Goal: Task Accomplishment & Management: Complete application form

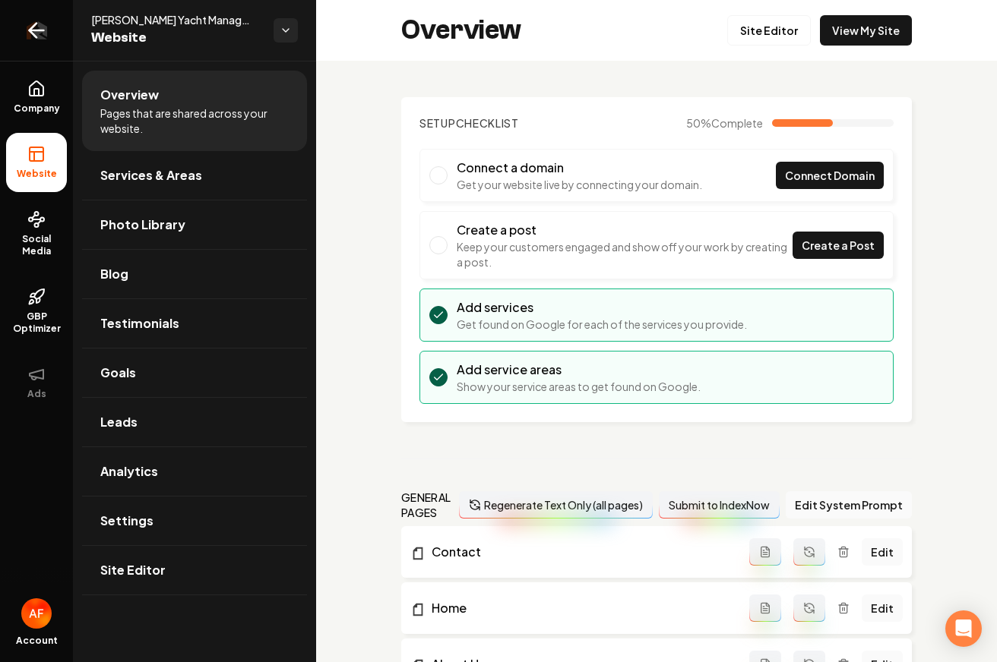
click at [49, 30] on link "Return to dashboard" at bounding box center [36, 30] width 73 height 61
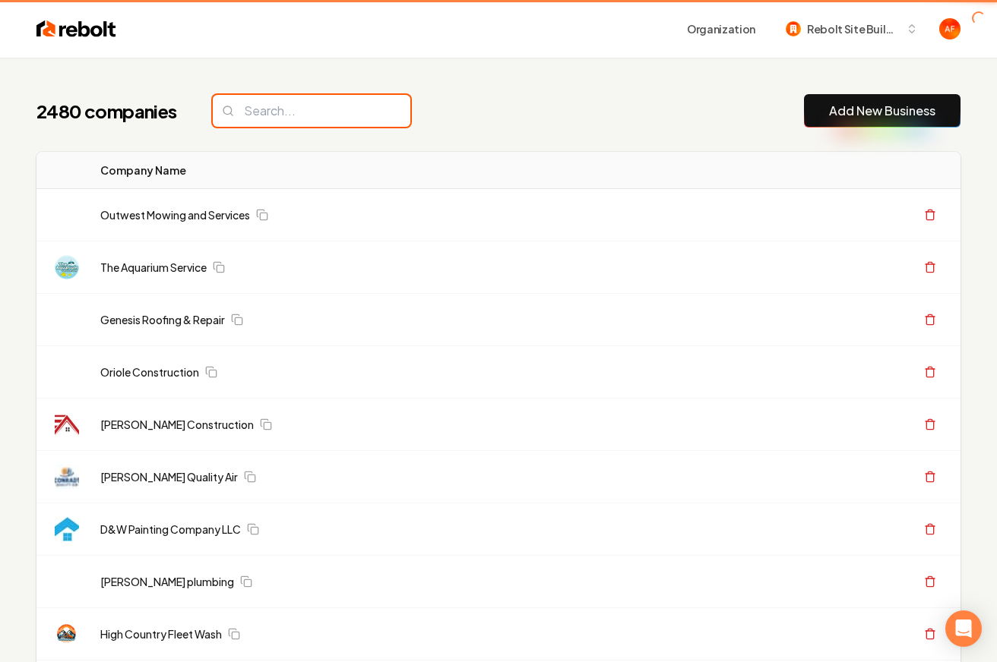
click at [321, 96] on input "search" at bounding box center [312, 111] width 198 height 32
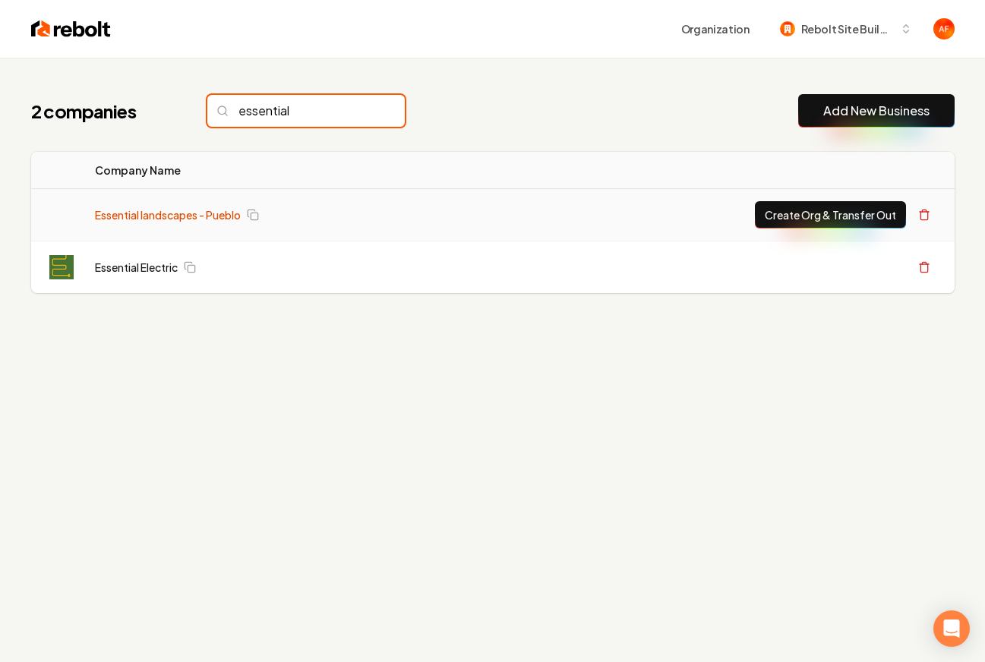
type input "essential"
click at [209, 220] on link "Essential landscapes - Pueblo" at bounding box center [168, 214] width 146 height 15
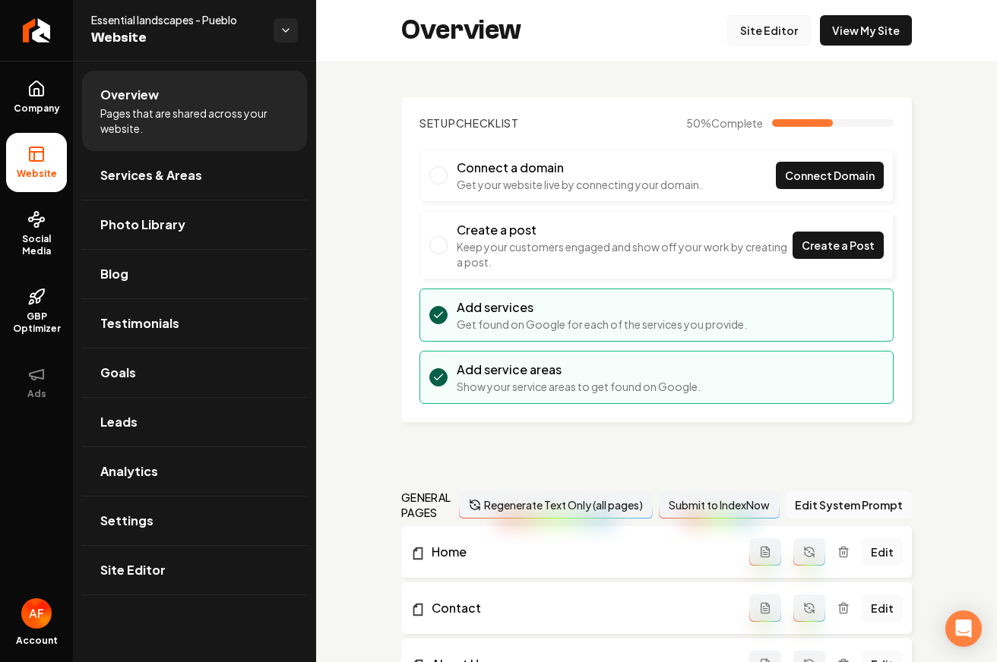
click at [768, 34] on link "Site Editor" at bounding box center [769, 30] width 84 height 30
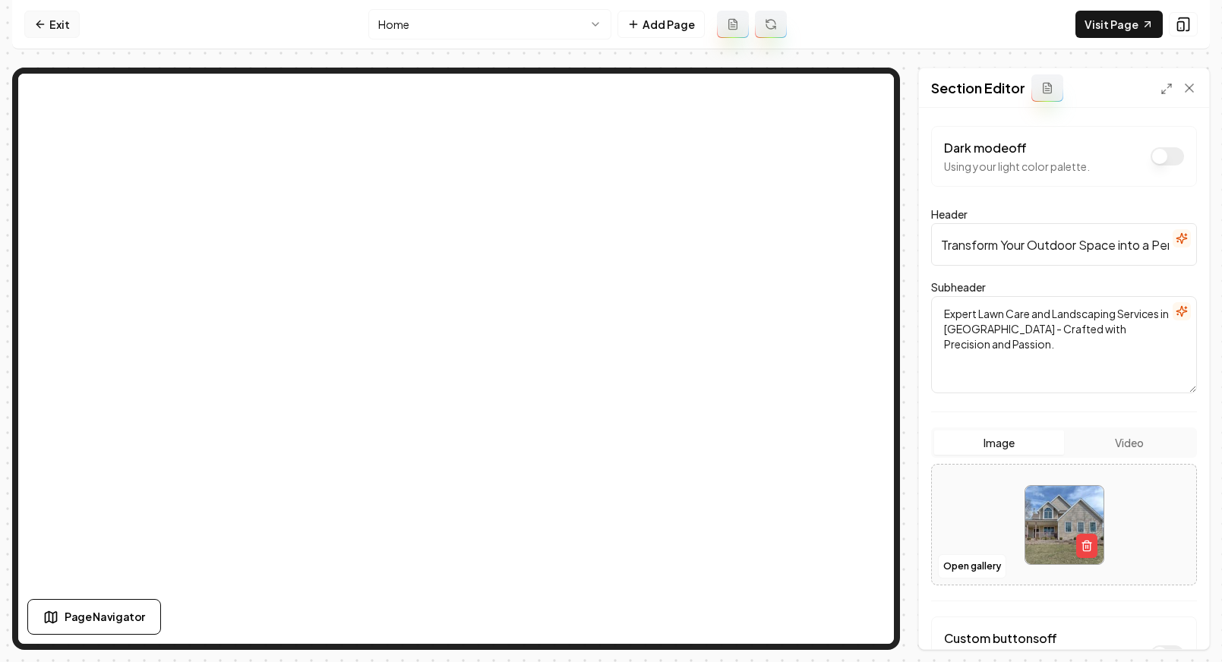
click at [43, 21] on icon at bounding box center [40, 24] width 12 height 12
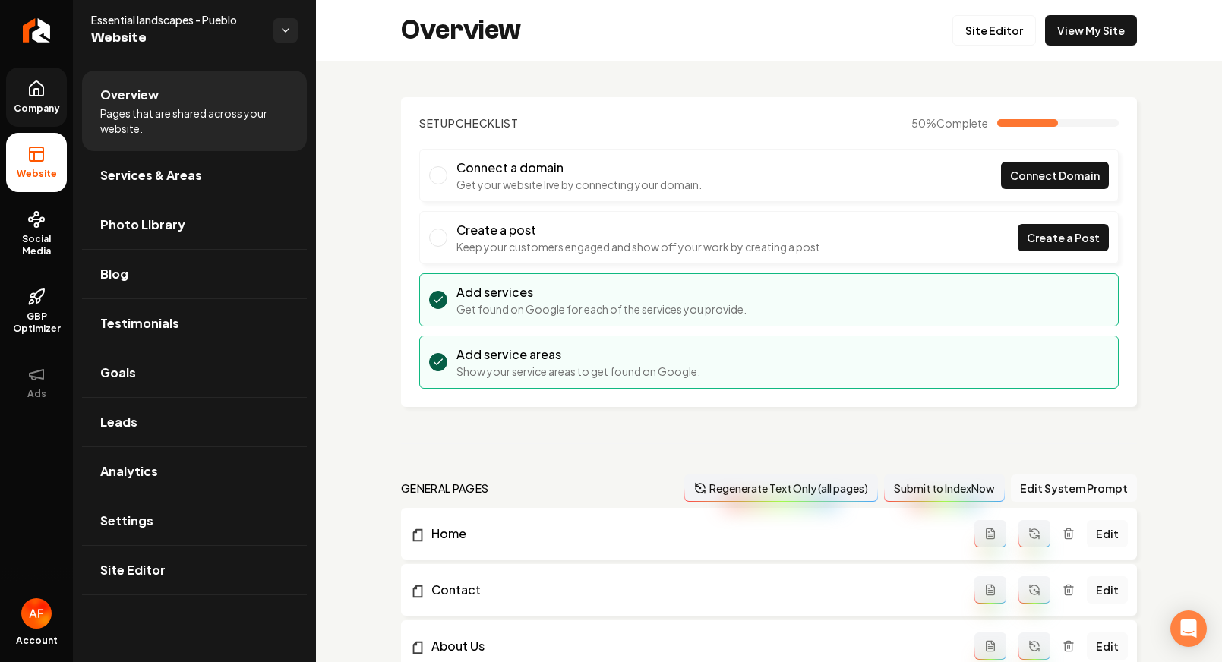
click at [43, 92] on icon at bounding box center [37, 88] width 14 height 14
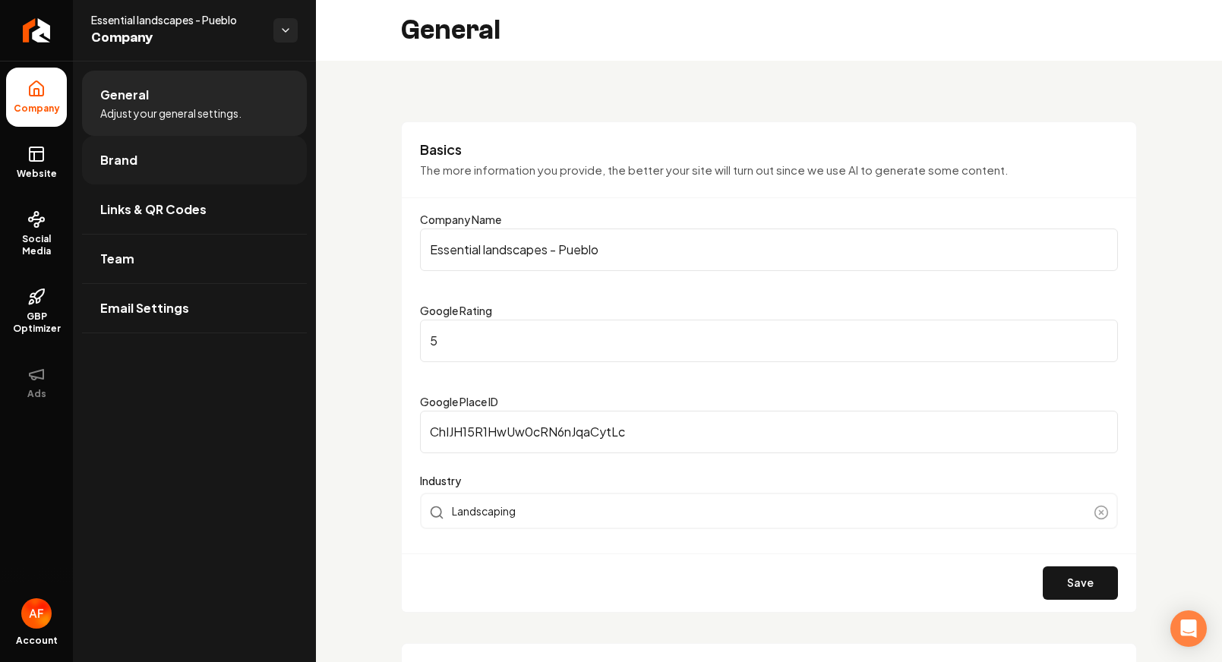
click at [174, 159] on link "Brand" at bounding box center [194, 160] width 225 height 49
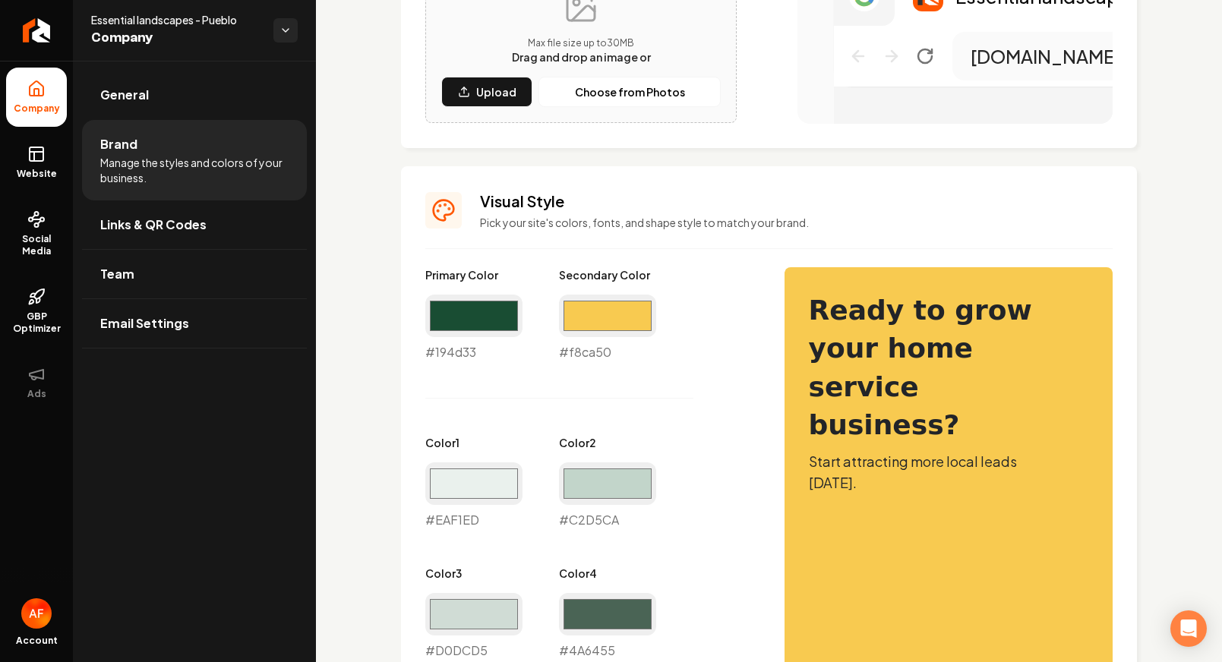
scroll to position [809, 0]
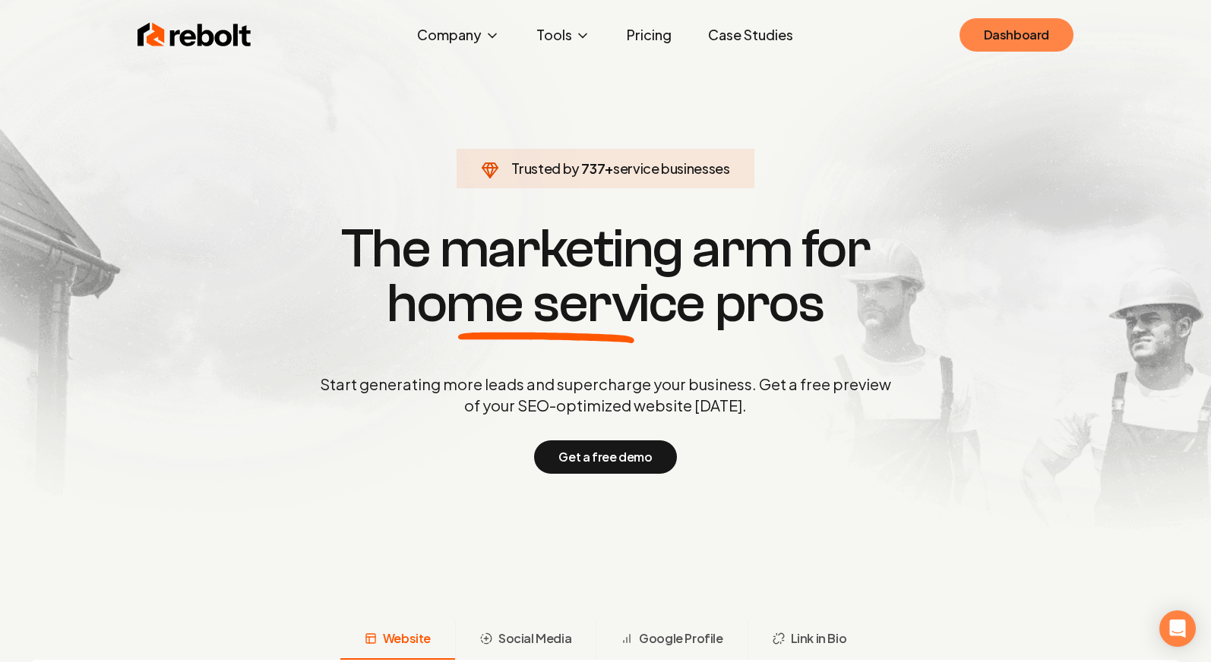
click at [1013, 46] on link "Dashboard" at bounding box center [1016, 34] width 114 height 33
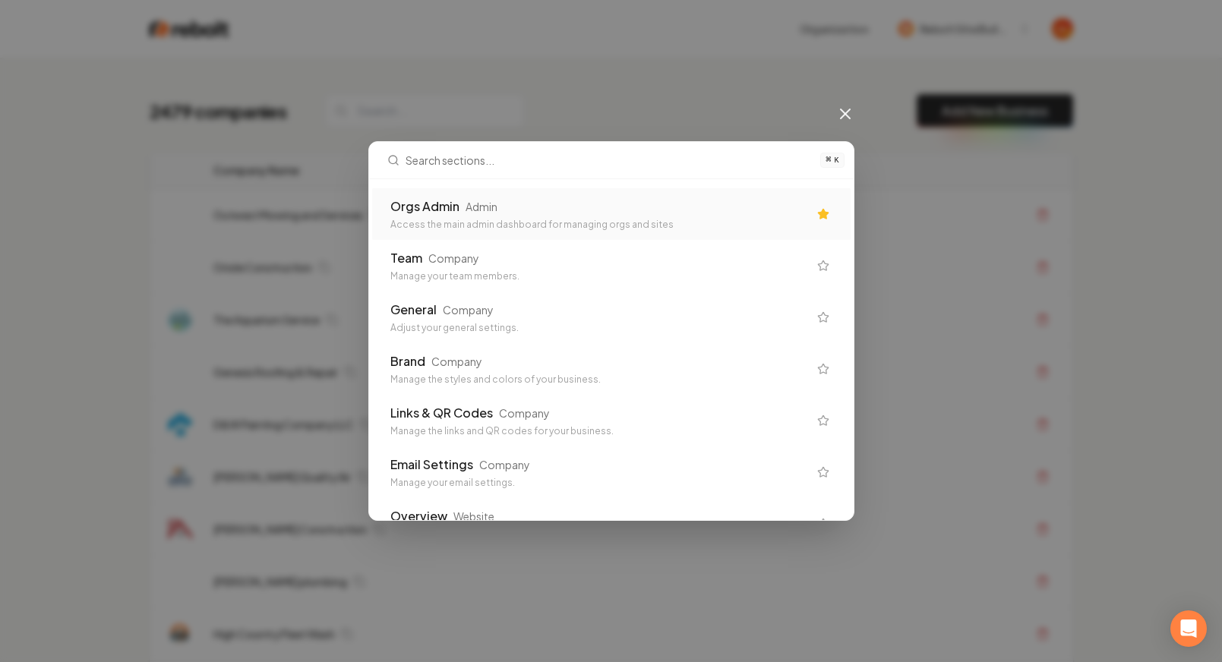
click at [631, 221] on div "Access the main admin dashboard for managing orgs and sites" at bounding box center [599, 225] width 418 height 12
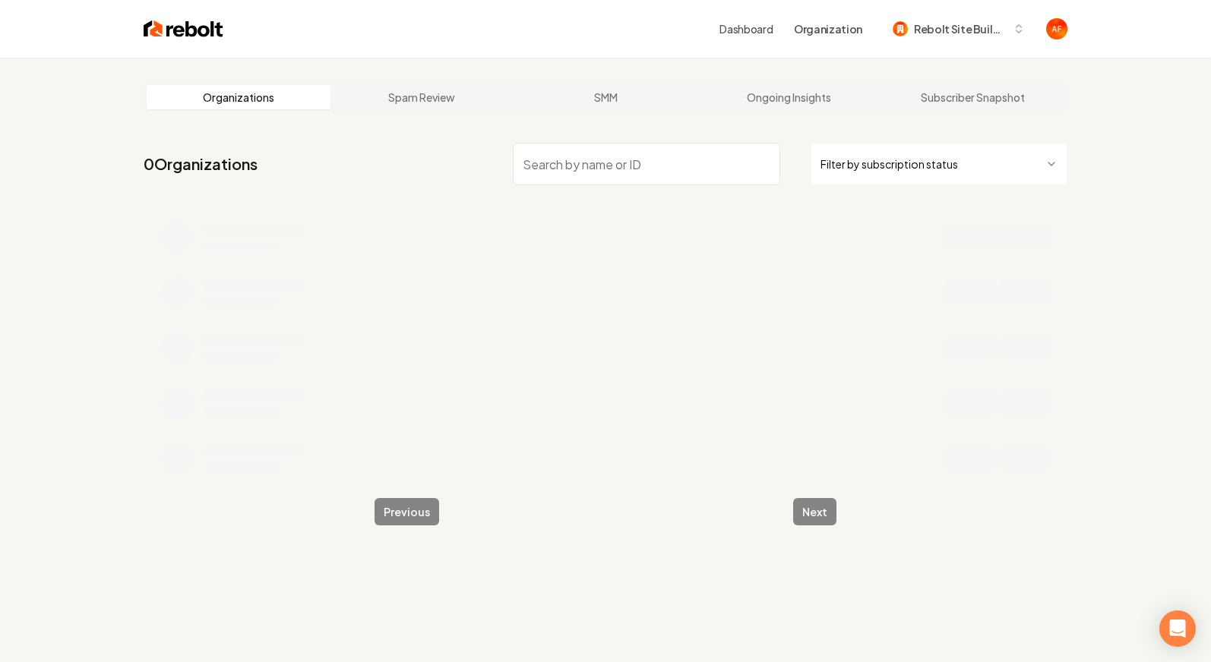
click at [519, 154] on input "search" at bounding box center [646, 164] width 267 height 43
click at [559, 166] on input "search" at bounding box center [646, 164] width 267 height 43
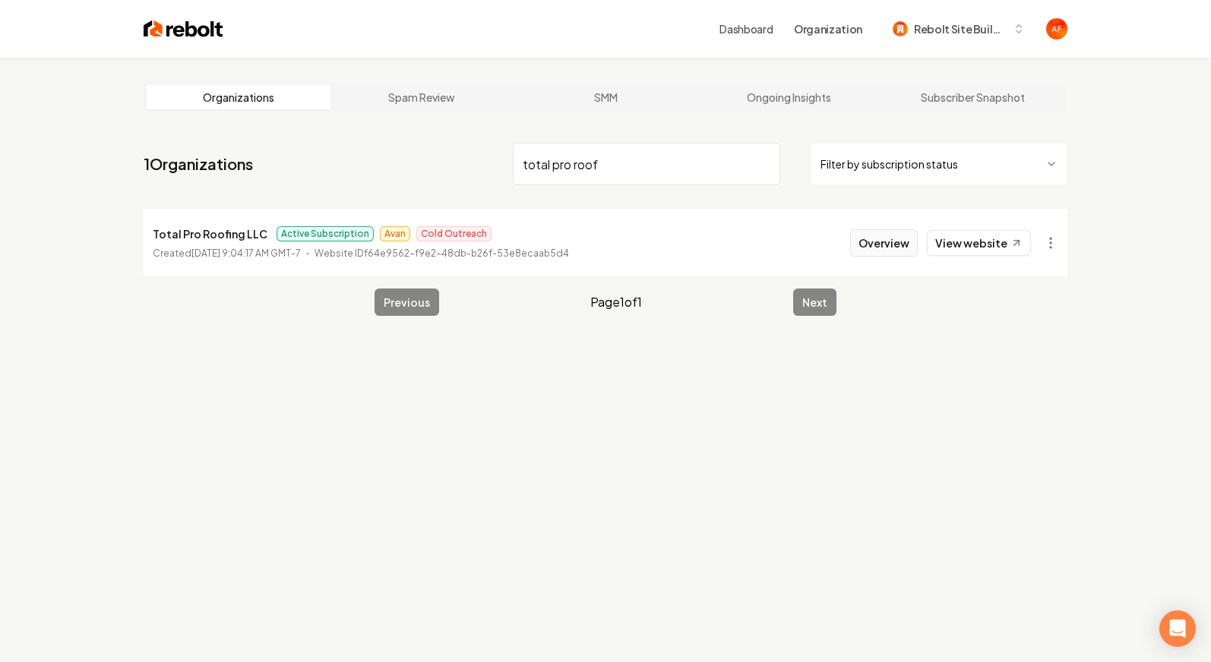
type input "total pro roof"
drag, startPoint x: 896, startPoint y: 246, endPoint x: 879, endPoint y: 249, distance: 17.0
click at [896, 246] on button "Overview" at bounding box center [884, 242] width 68 height 27
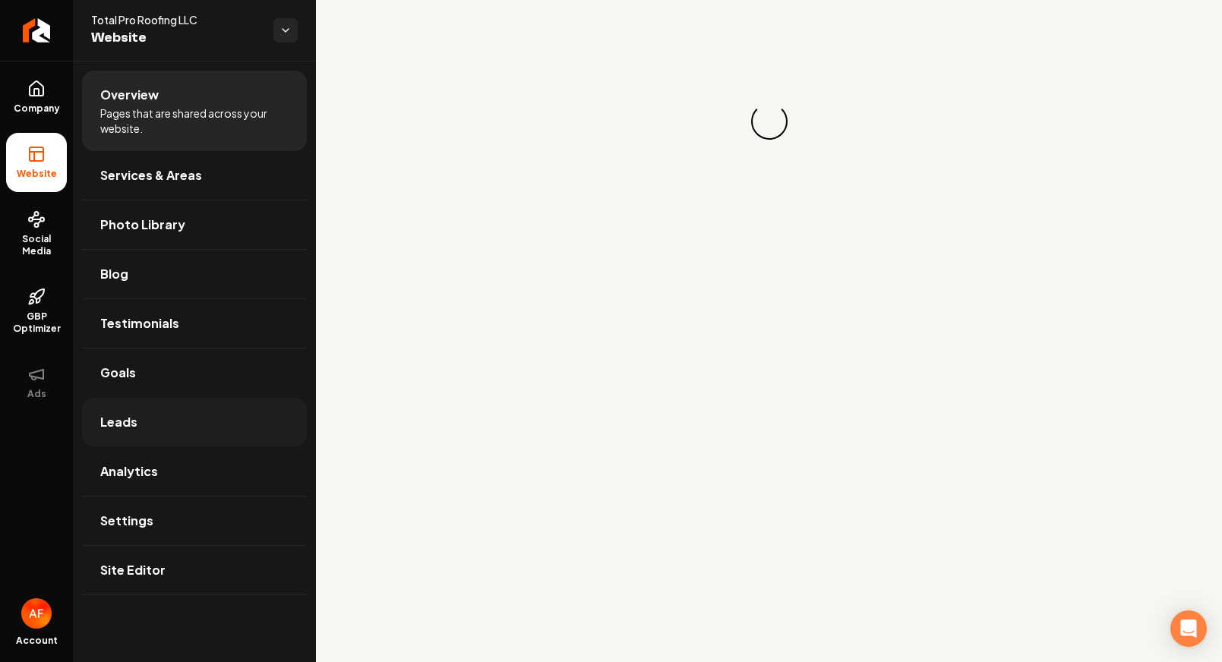
click at [145, 412] on link "Leads" at bounding box center [194, 422] width 225 height 49
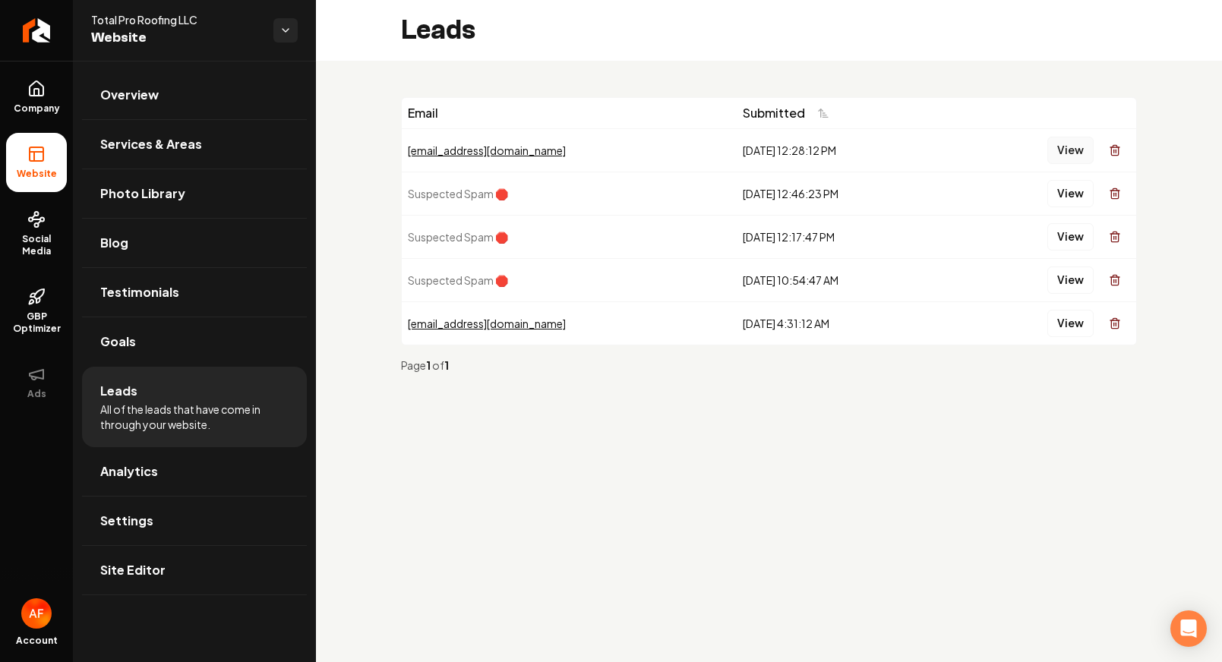
drag, startPoint x: 1095, startPoint y: 153, endPoint x: 1084, endPoint y: 154, distance: 11.4
click at [1095, 153] on div "View" at bounding box center [1043, 150] width 175 height 30
click at [1083, 154] on button "View" at bounding box center [1071, 150] width 46 height 27
click at [148, 464] on span "Analytics" at bounding box center [129, 472] width 58 height 18
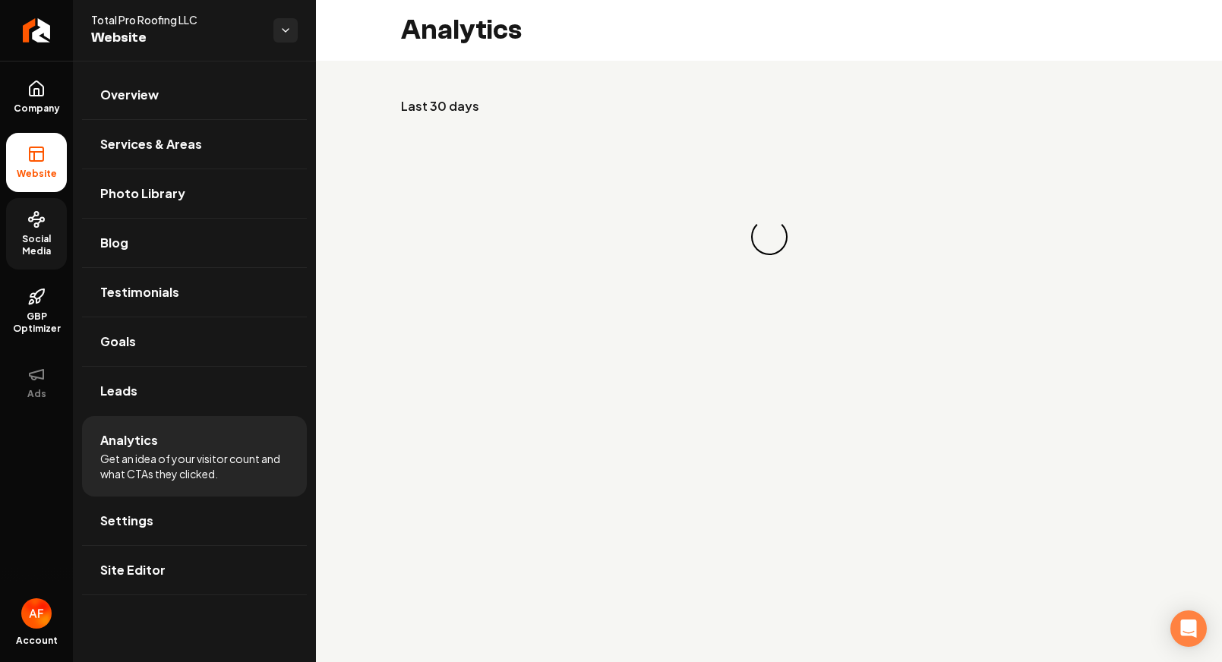
click at [52, 236] on span "Social Media" at bounding box center [36, 245] width 61 height 24
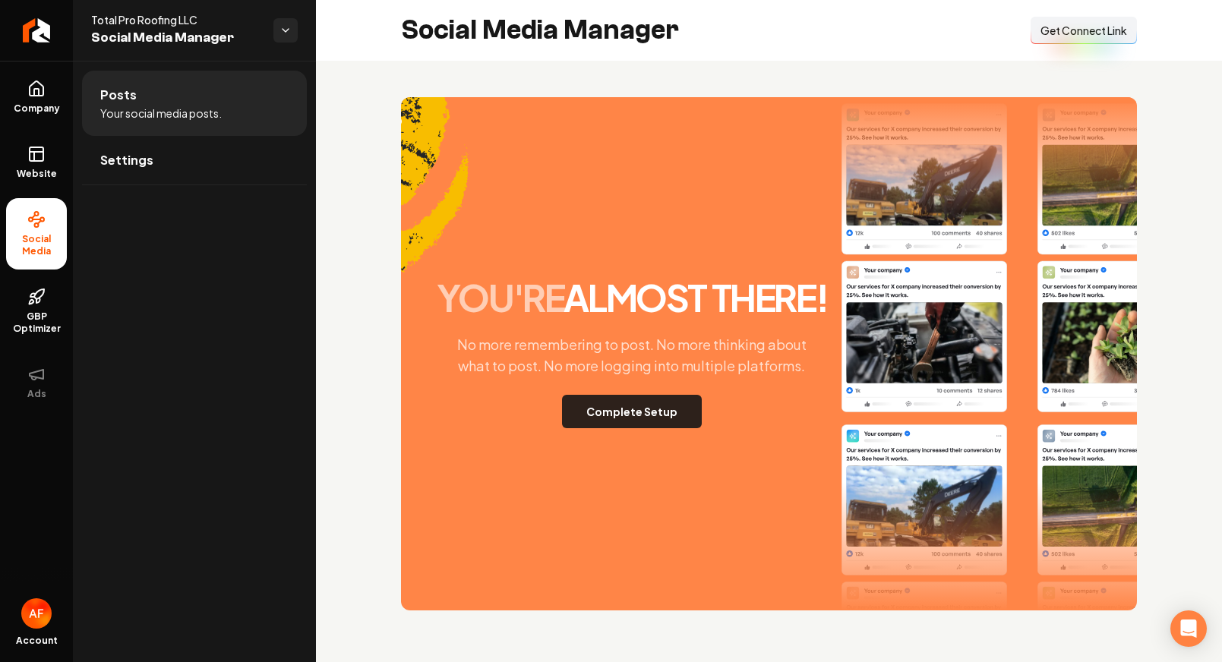
click at [663, 400] on button "Complete Setup" at bounding box center [632, 411] width 140 height 33
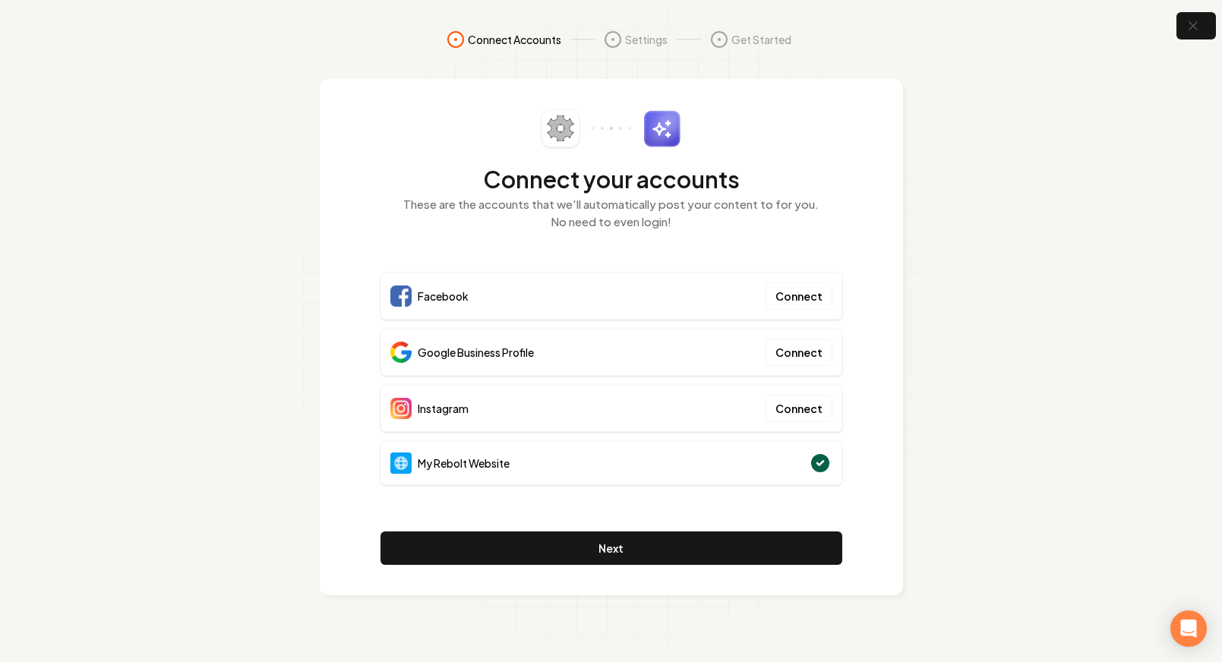
click at [1199, 6] on div "Connect Accounts Settings Get Started Connect your accounts These are the accou…" at bounding box center [611, 331] width 1222 height 662
click at [1197, 14] on button "button" at bounding box center [1196, 26] width 49 height 34
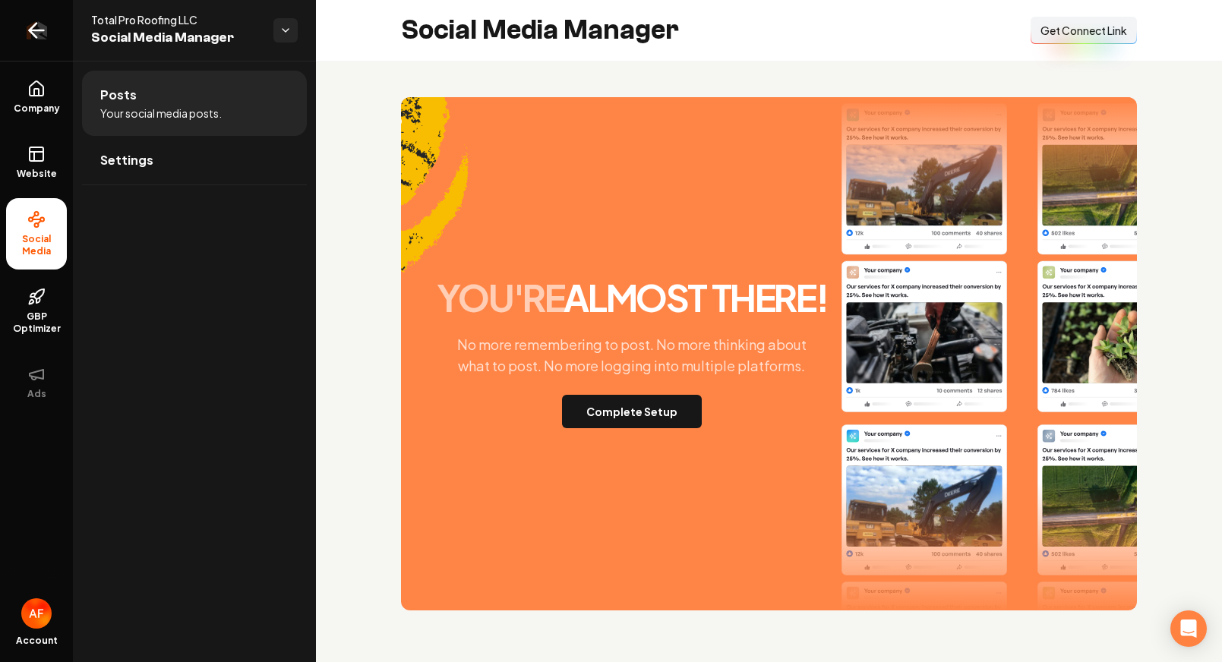
click at [36, 29] on icon "Return to dashboard" at bounding box center [36, 30] width 24 height 24
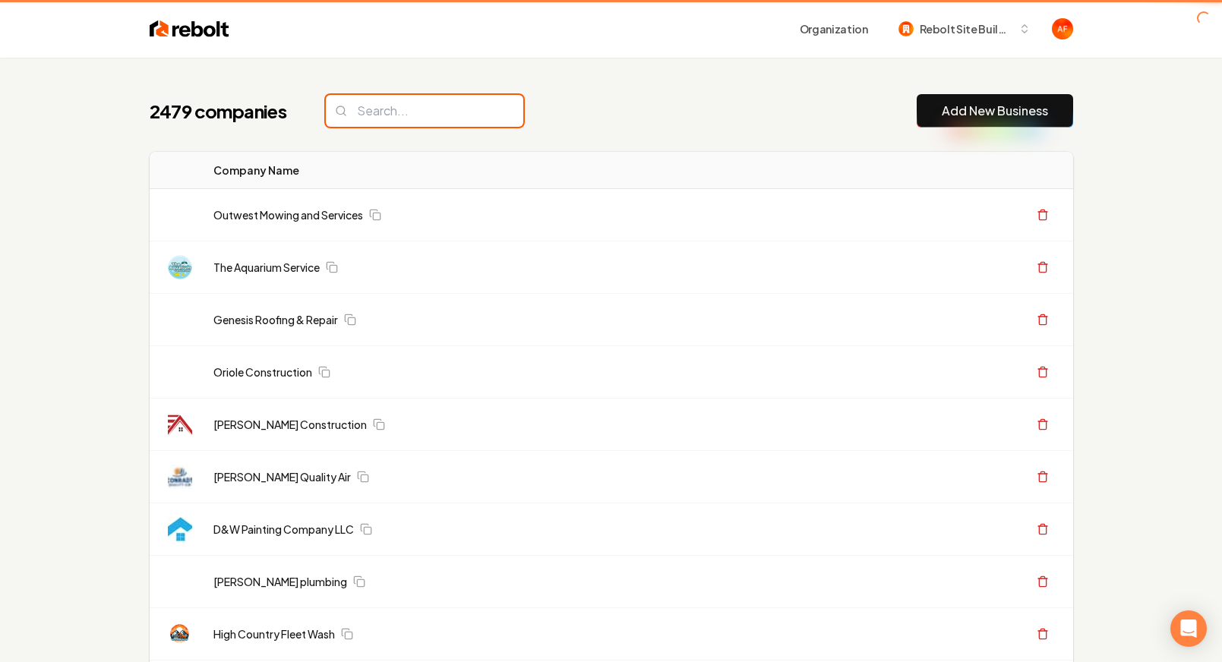
click at [401, 103] on input "search" at bounding box center [425, 111] width 198 height 32
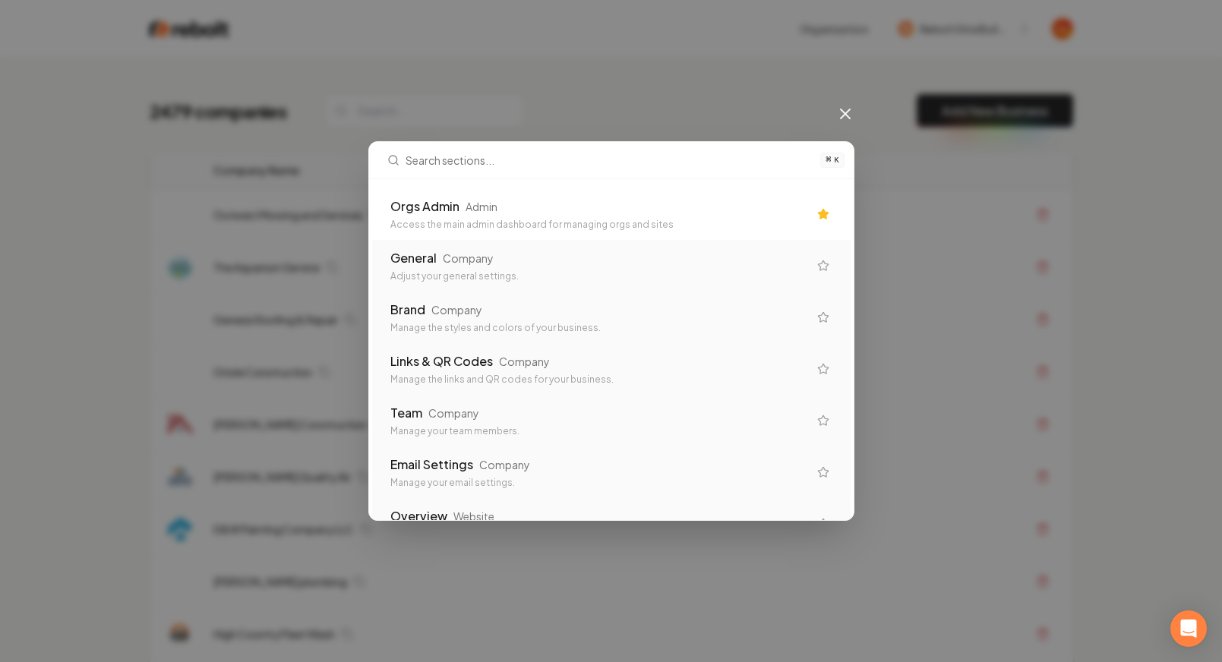
click at [553, 223] on div "Access the main admin dashboard for managing orgs and sites" at bounding box center [599, 225] width 418 height 12
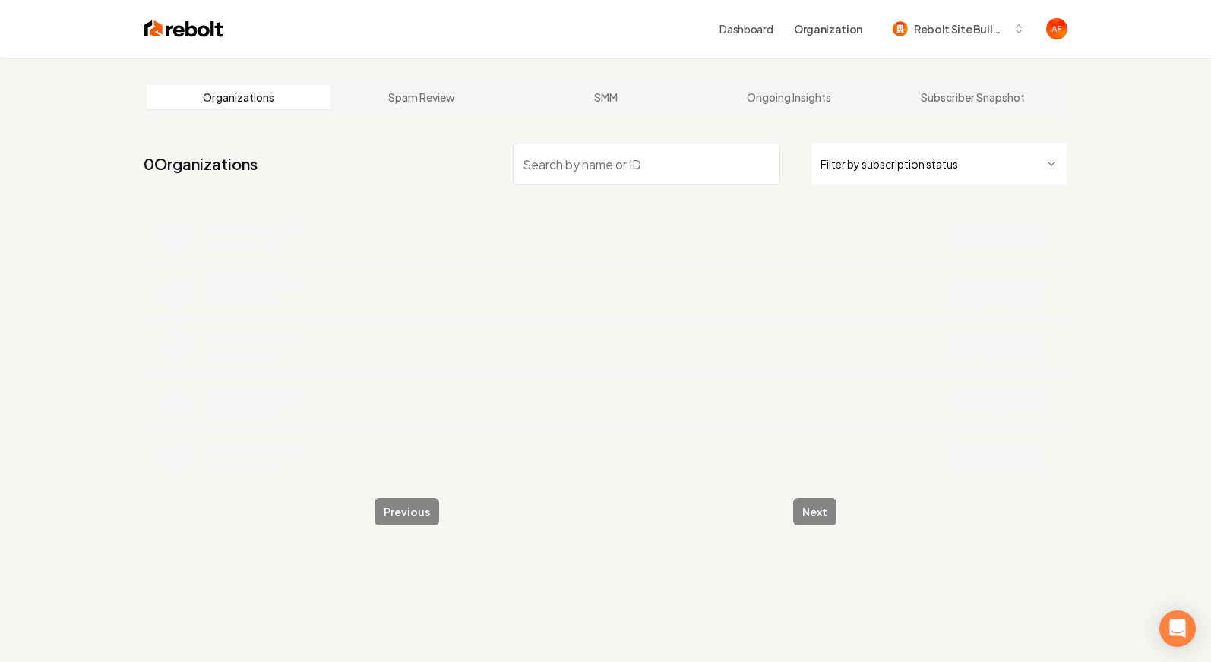
click at [556, 156] on input "search" at bounding box center [646, 164] width 267 height 43
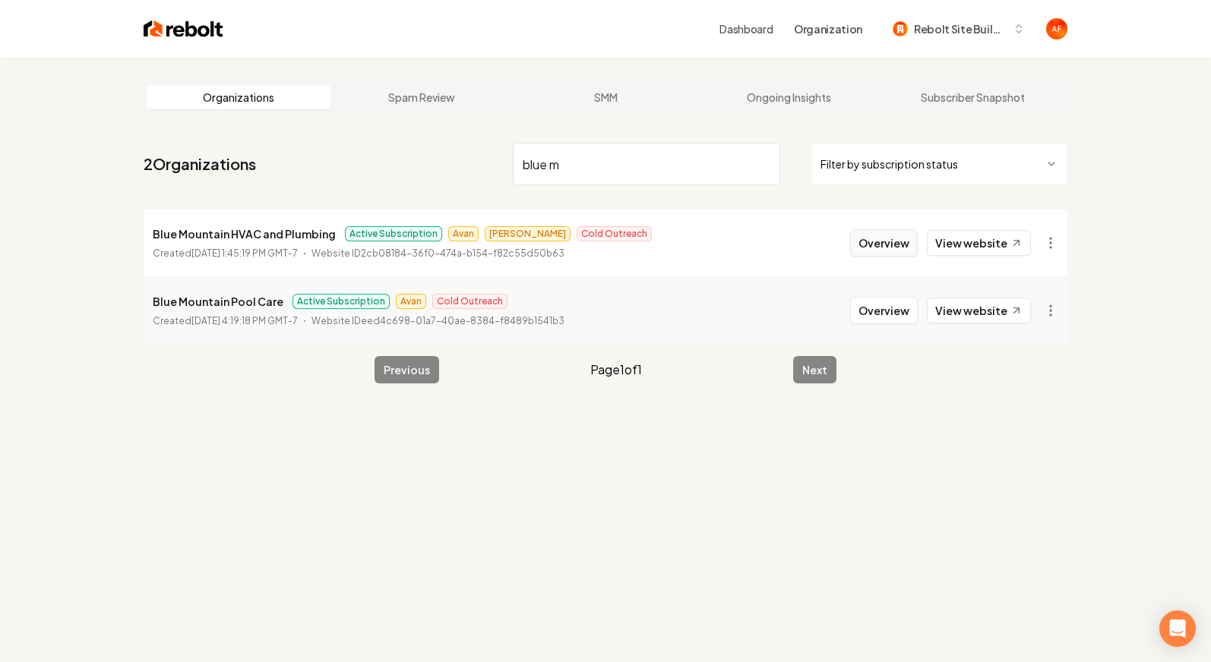
type input "blue m"
drag, startPoint x: 872, startPoint y: 242, endPoint x: 858, endPoint y: 242, distance: 13.7
click at [872, 242] on button "Overview" at bounding box center [884, 242] width 68 height 27
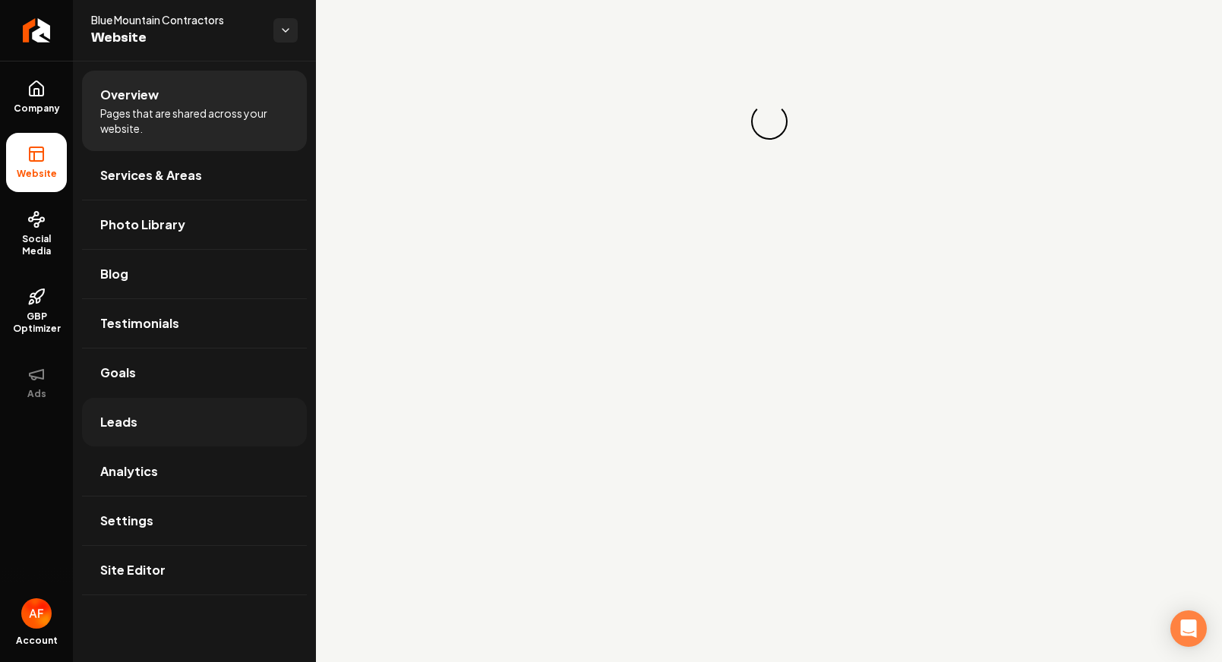
click at [144, 410] on link "Leads" at bounding box center [194, 422] width 225 height 49
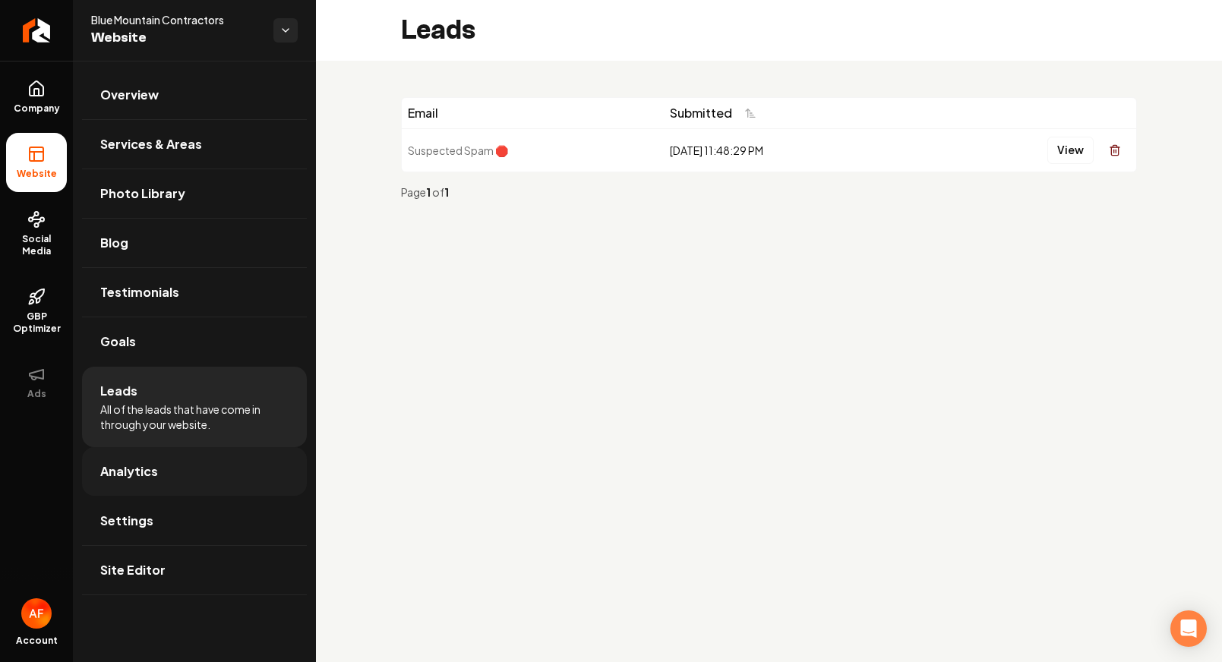
click at [127, 449] on link "Analytics" at bounding box center [194, 471] width 225 height 49
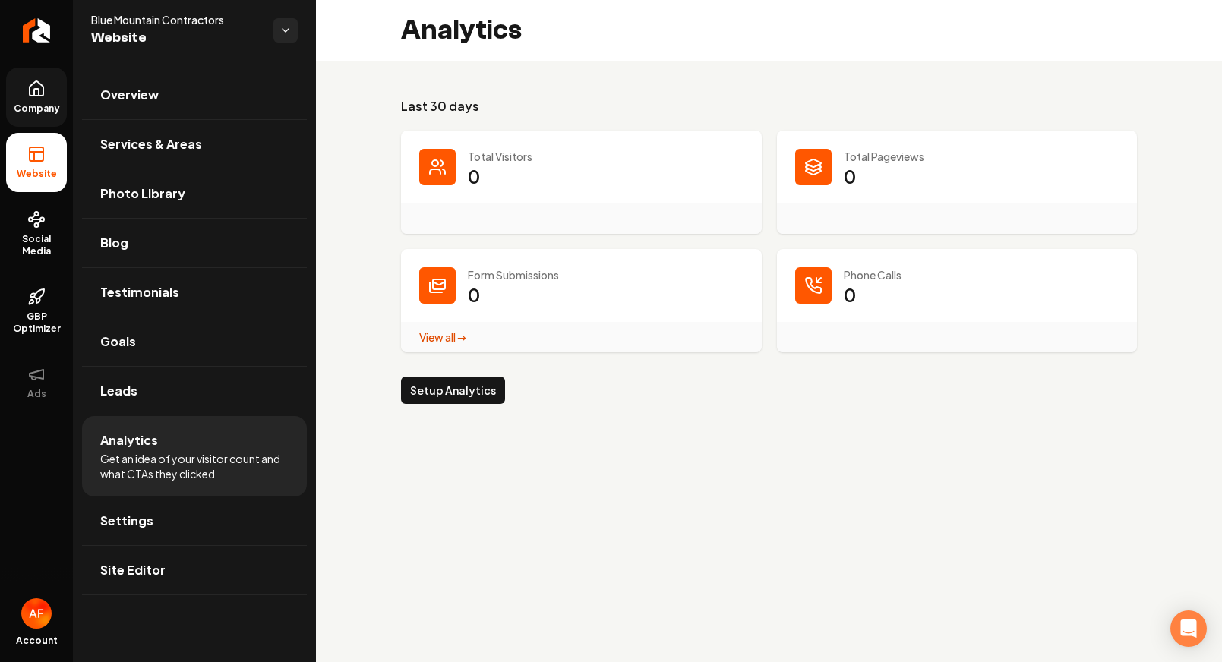
click at [45, 103] on span "Company" at bounding box center [37, 109] width 58 height 12
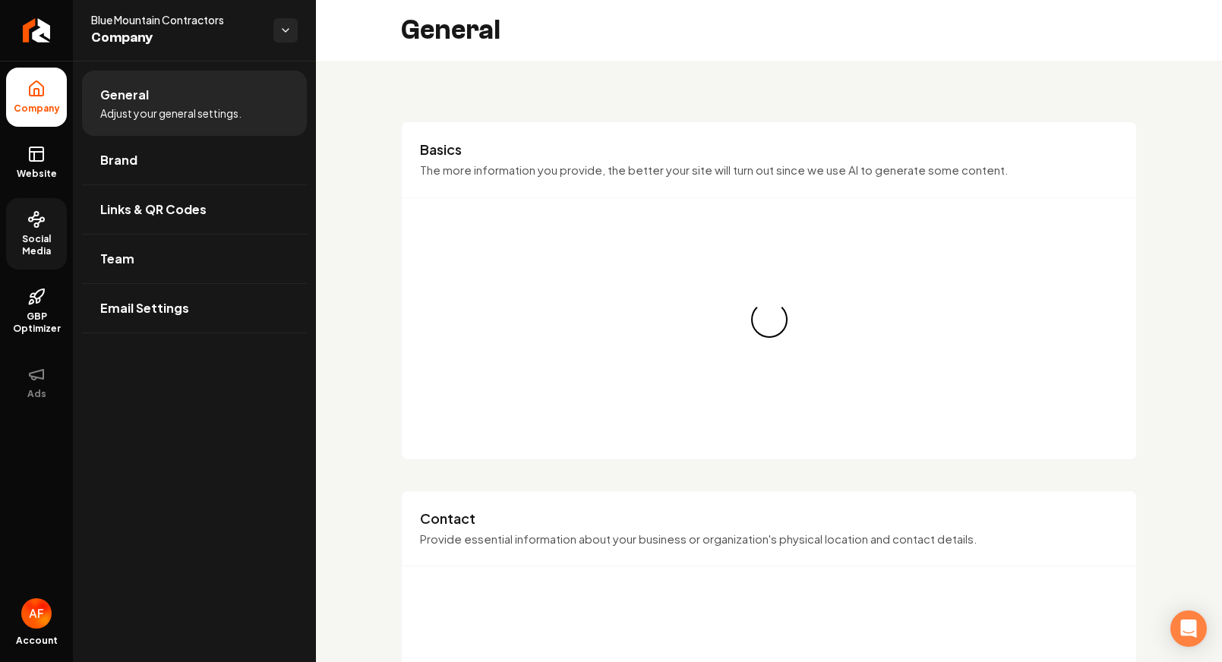
click at [39, 255] on span "Social Media" at bounding box center [36, 245] width 61 height 24
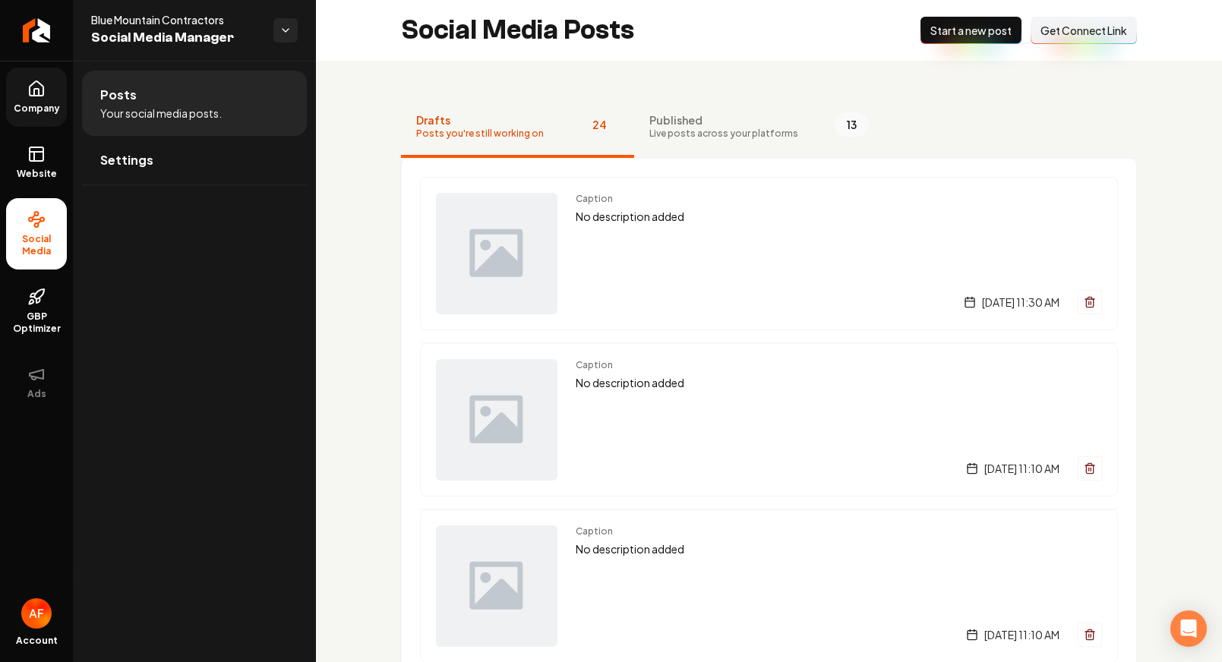
click at [727, 120] on span "Published" at bounding box center [724, 119] width 149 height 15
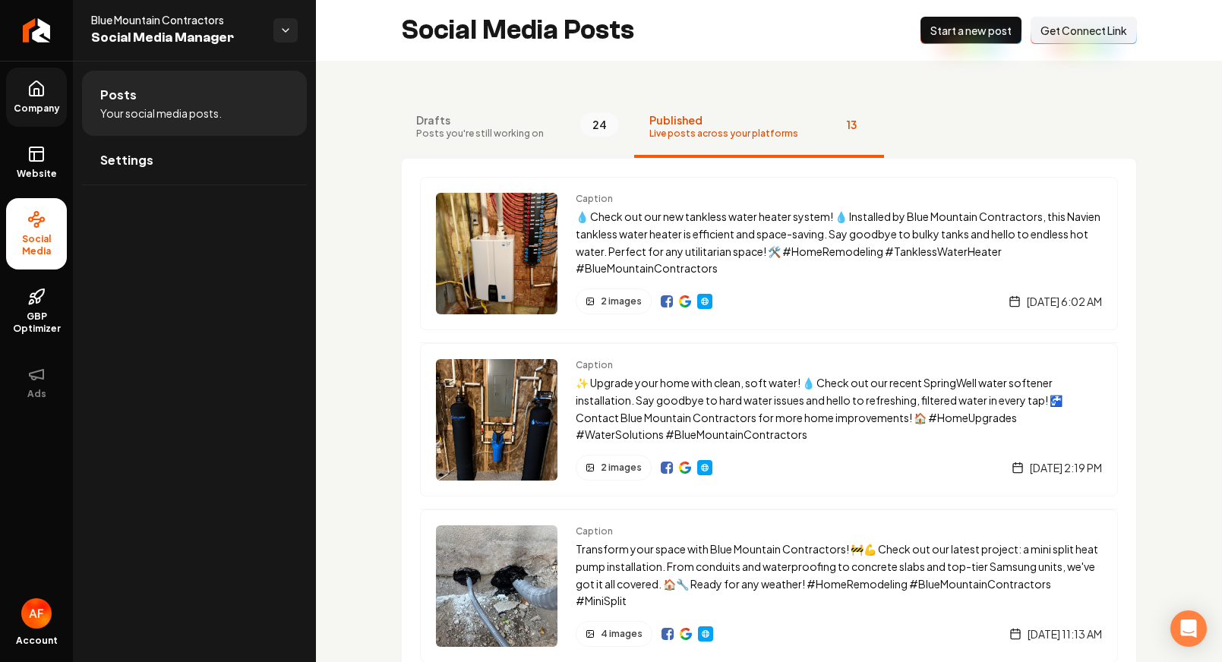
click at [543, 123] on button "Drafts Posts you're still working on 24" at bounding box center [517, 127] width 233 height 61
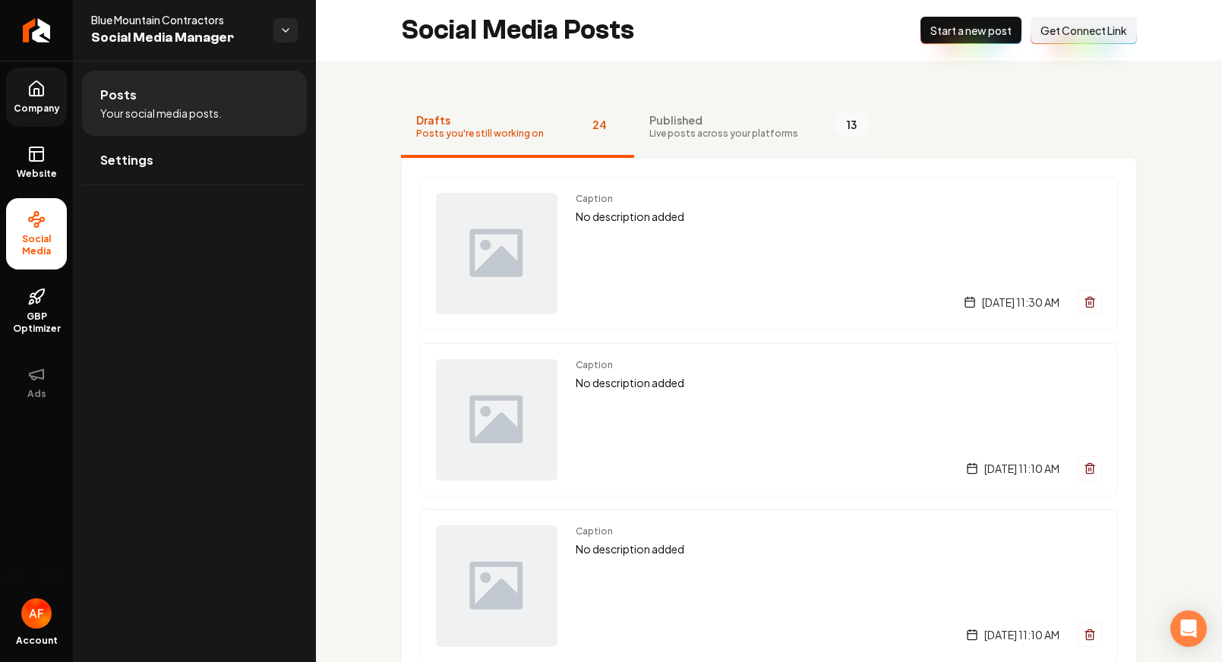
click at [702, 134] on span "Live posts across your platforms" at bounding box center [724, 134] width 149 height 12
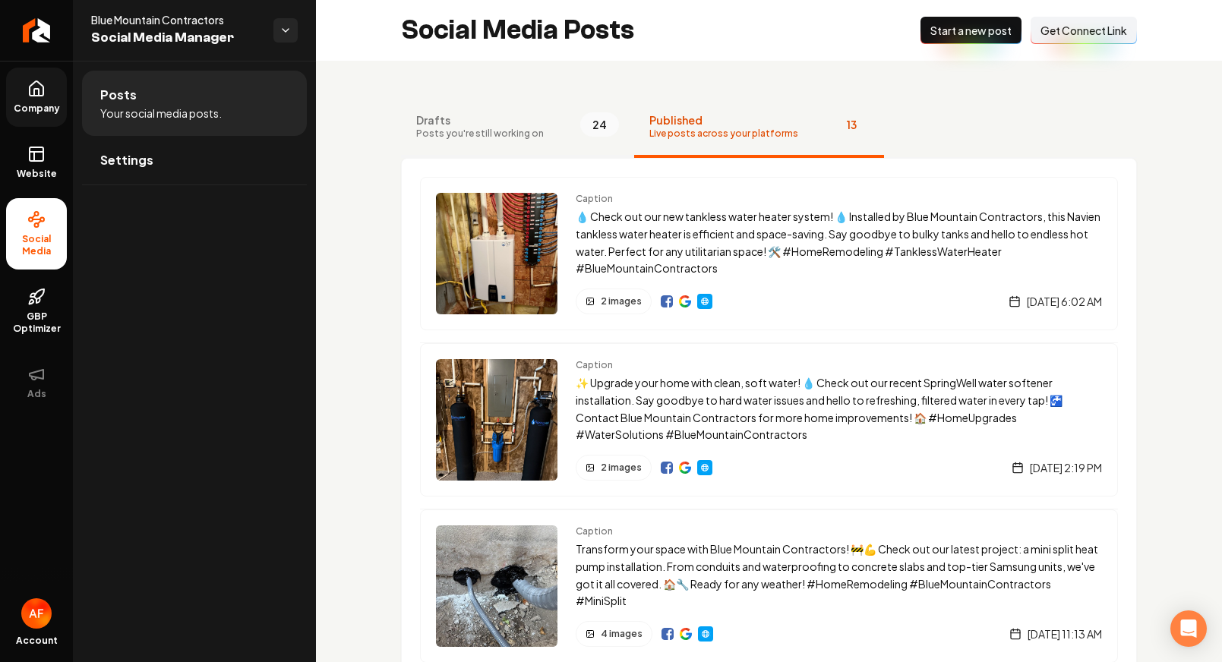
drag, startPoint x: 516, startPoint y: 131, endPoint x: 469, endPoint y: 129, distance: 47.2
click at [505, 131] on span "Posts you're still working on" at bounding box center [480, 134] width 128 height 12
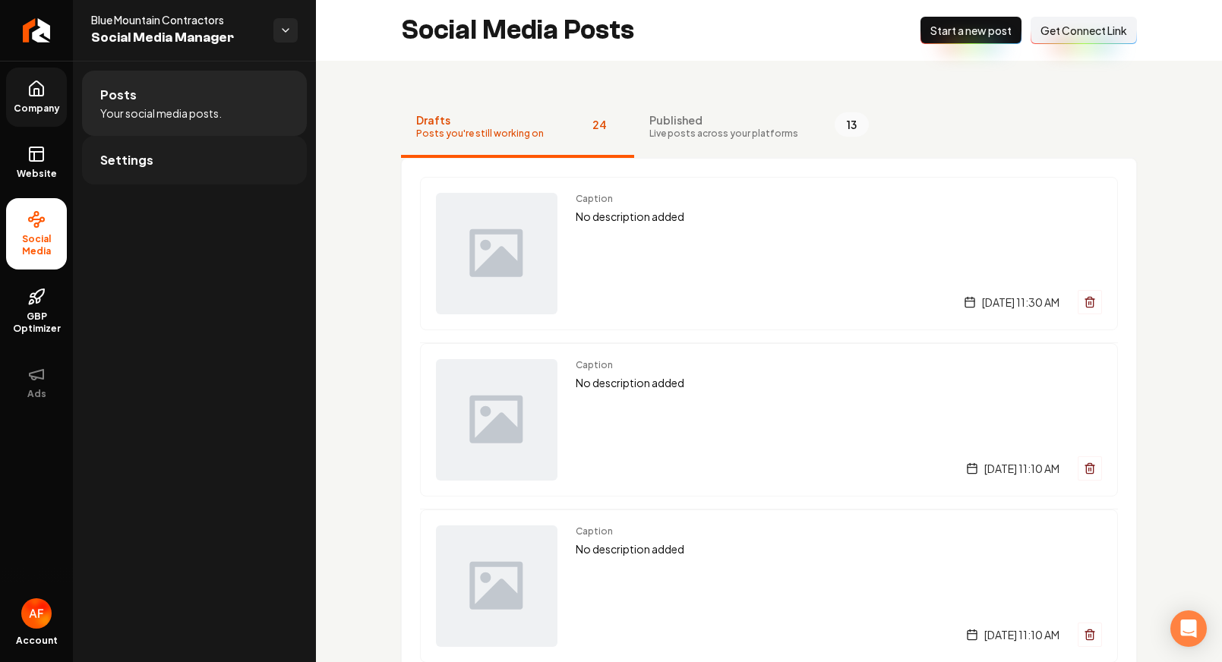
click at [171, 153] on link "Settings" at bounding box center [194, 160] width 225 height 49
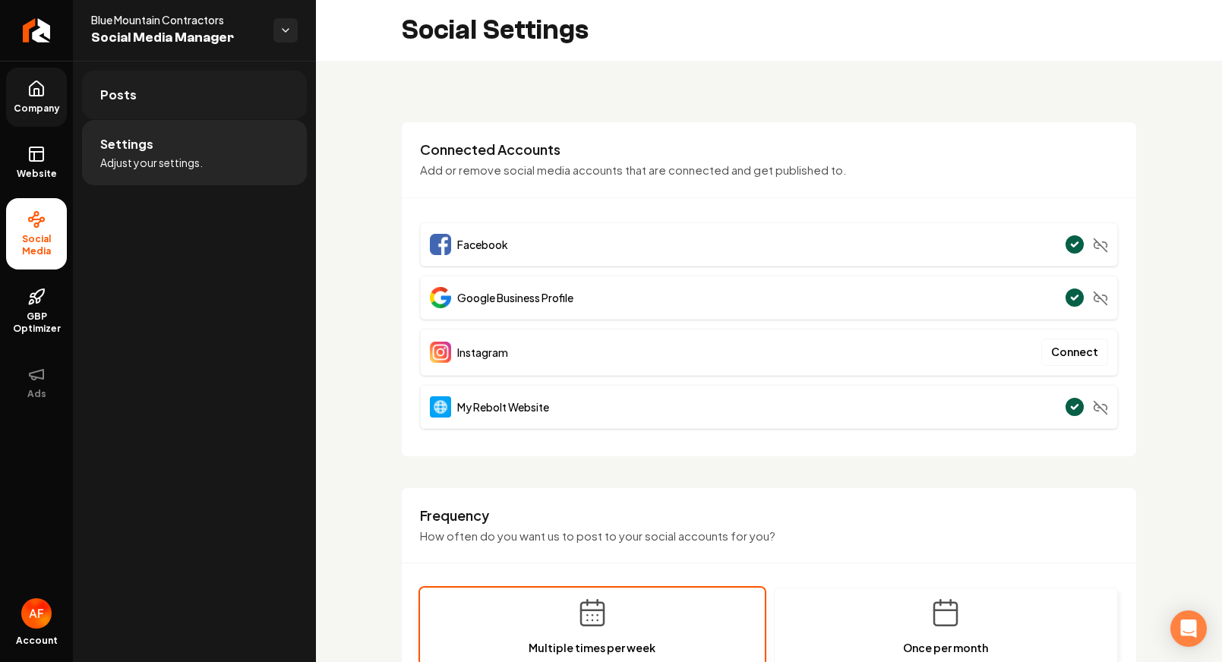
click at [165, 87] on link "Posts" at bounding box center [194, 95] width 225 height 49
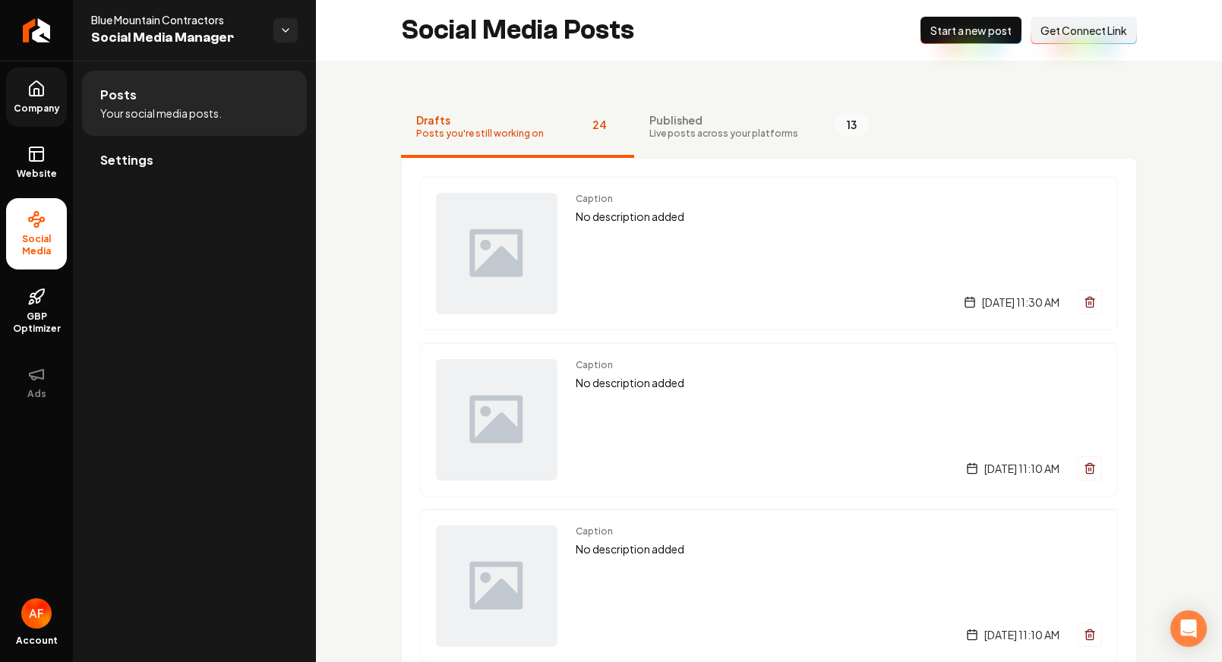
click at [952, 33] on span "Start a new post" at bounding box center [971, 30] width 81 height 15
click at [1070, 30] on span "Get Connect Link" at bounding box center [1084, 30] width 87 height 15
click at [38, 35] on icon "Return to dashboard" at bounding box center [36, 30] width 24 height 24
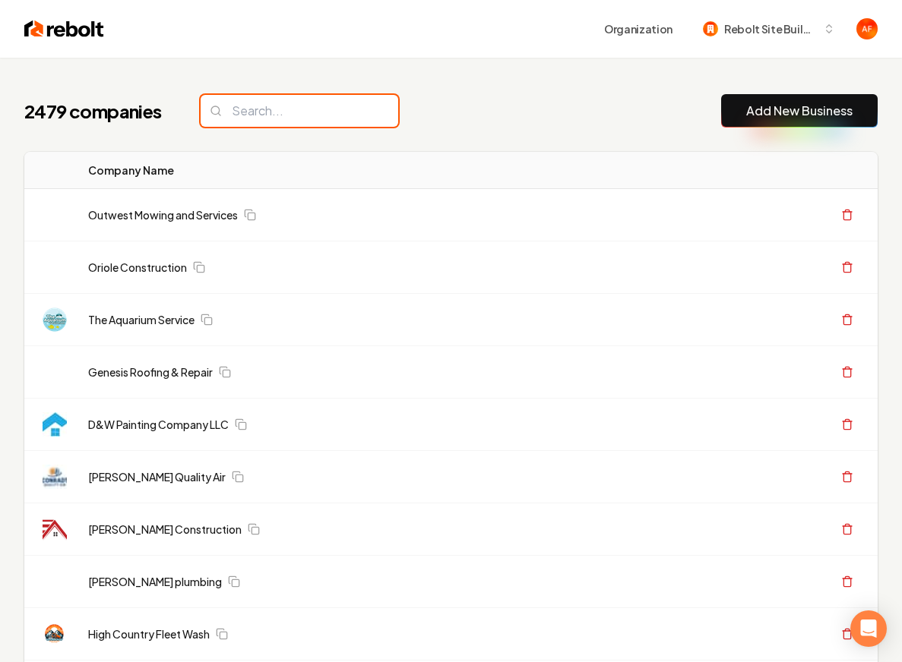
click at [257, 111] on input "search" at bounding box center [300, 111] width 198 height 32
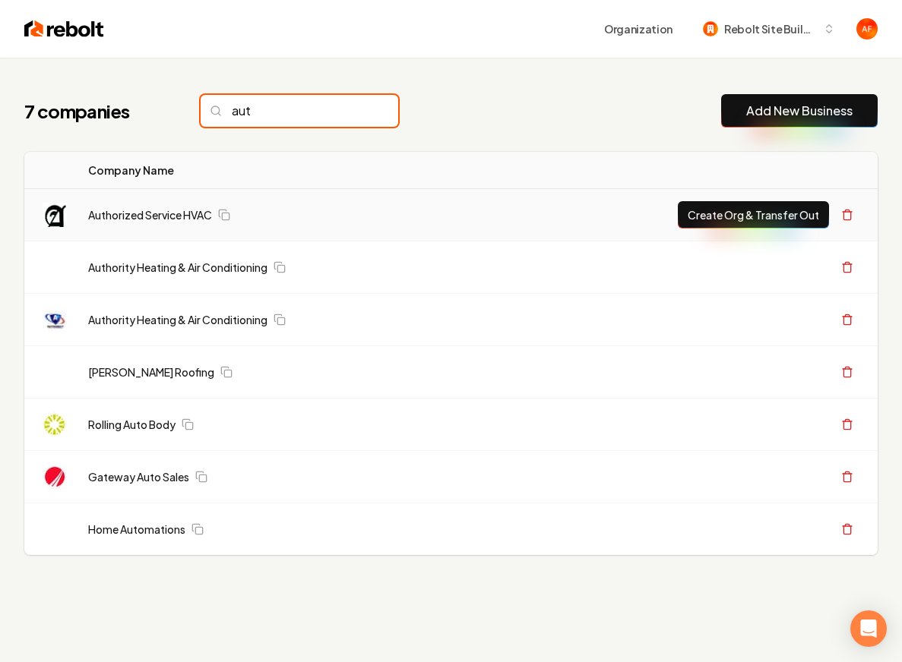
type input "aut"
click at [737, 218] on button "Create Org & Transfer Out" at bounding box center [753, 214] width 151 height 27
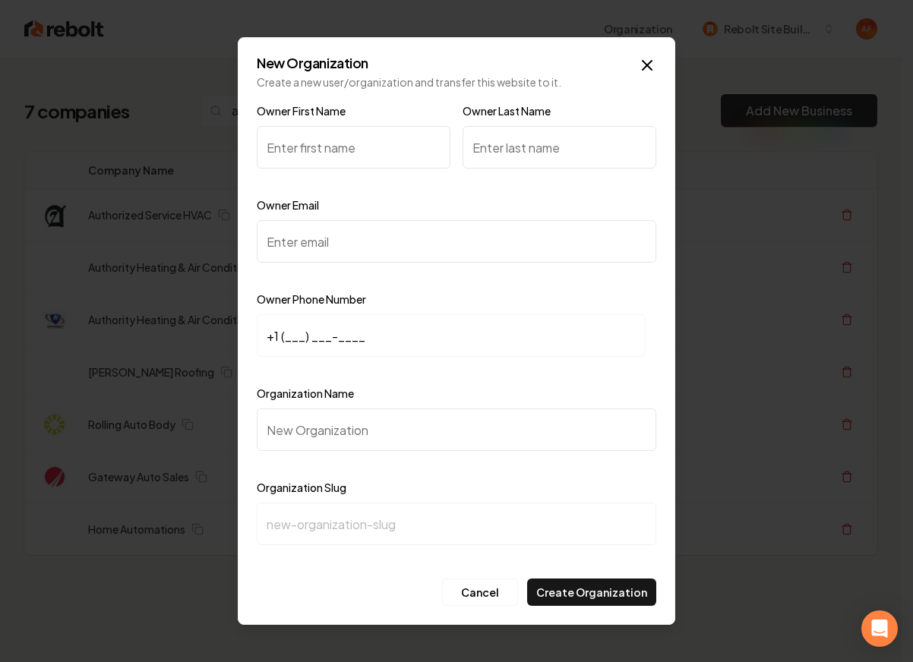
click at [305, 160] on input "Owner First Name" at bounding box center [354, 147] width 194 height 43
type input "Mark"
click at [291, 243] on input "Owner Email" at bounding box center [457, 241] width 400 height 43
paste input "[EMAIL_ADDRESS][DOMAIN_NAME]"
type input "[EMAIL_ADDRESS][DOMAIN_NAME]"
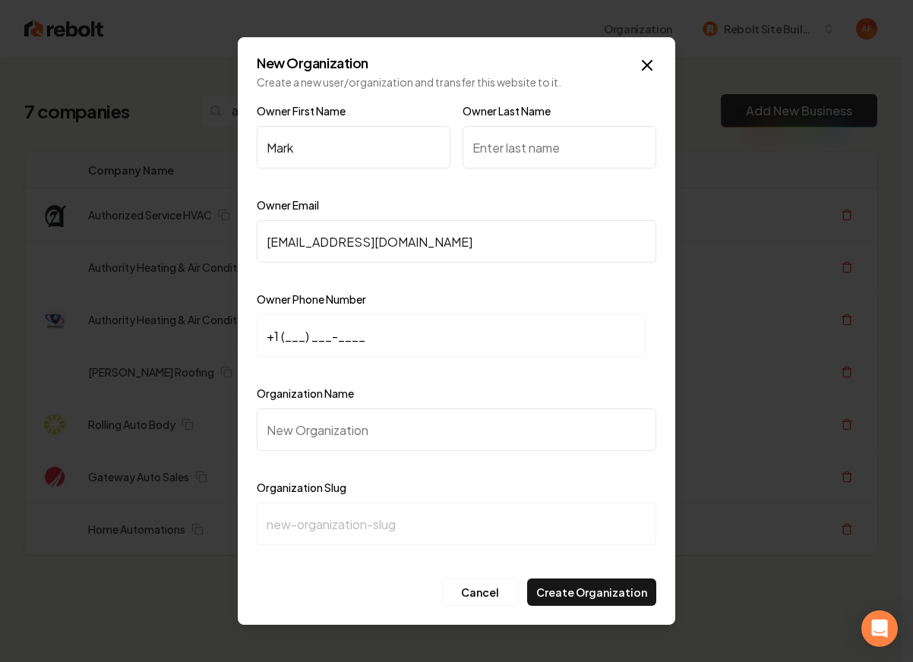
click at [437, 210] on div "Owner Email [EMAIL_ADDRESS][DOMAIN_NAME]" at bounding box center [457, 240] width 400 height 88
click at [286, 340] on input "+1 (___) ___-____" at bounding box center [451, 336] width 389 height 43
paste input "720) 296-0467"
type input "[PHONE_NUMBER]"
click at [448, 277] on div at bounding box center [457, 276] width 400 height 15
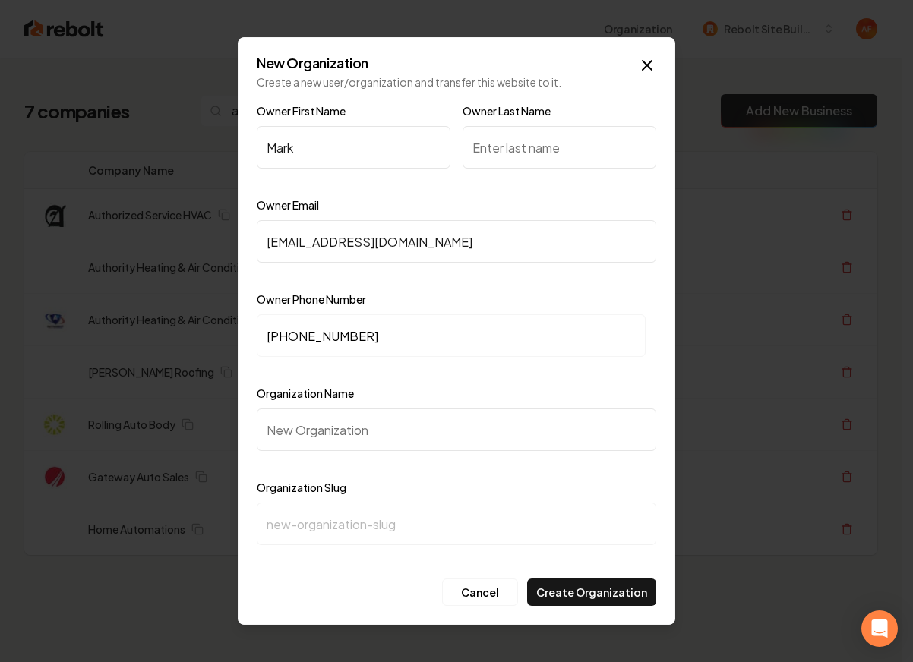
click at [330, 90] on div "New Organization Create a new user/organization and transfer this website to it…" at bounding box center [457, 331] width 438 height 588
click at [272, 60] on h2 "New Organization" at bounding box center [457, 63] width 400 height 14
click at [651, 62] on icon "button" at bounding box center [647, 65] width 9 height 9
